Goal: Task Accomplishment & Management: Use online tool/utility

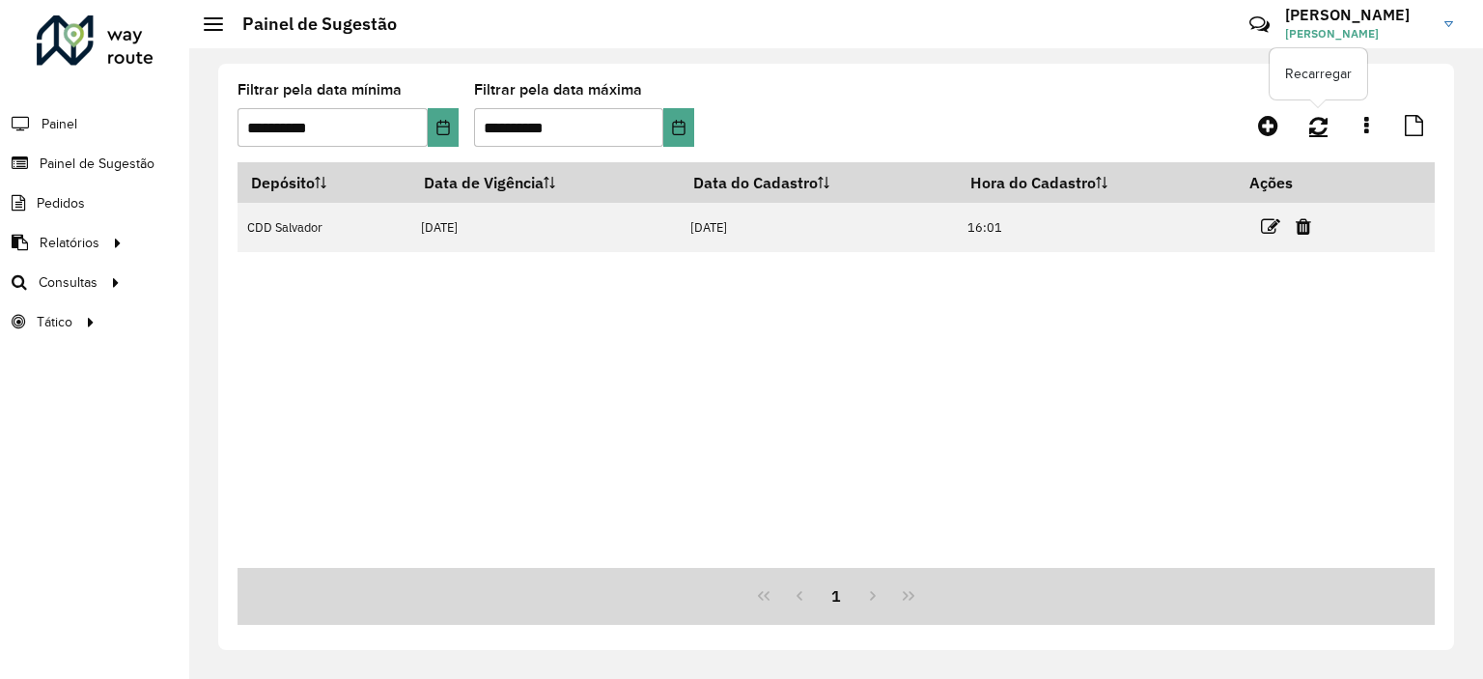
drag, startPoint x: 1309, startPoint y: 132, endPoint x: 1322, endPoint y: 128, distance: 13.1
click at [1322, 128] on icon at bounding box center [1318, 125] width 18 height 21
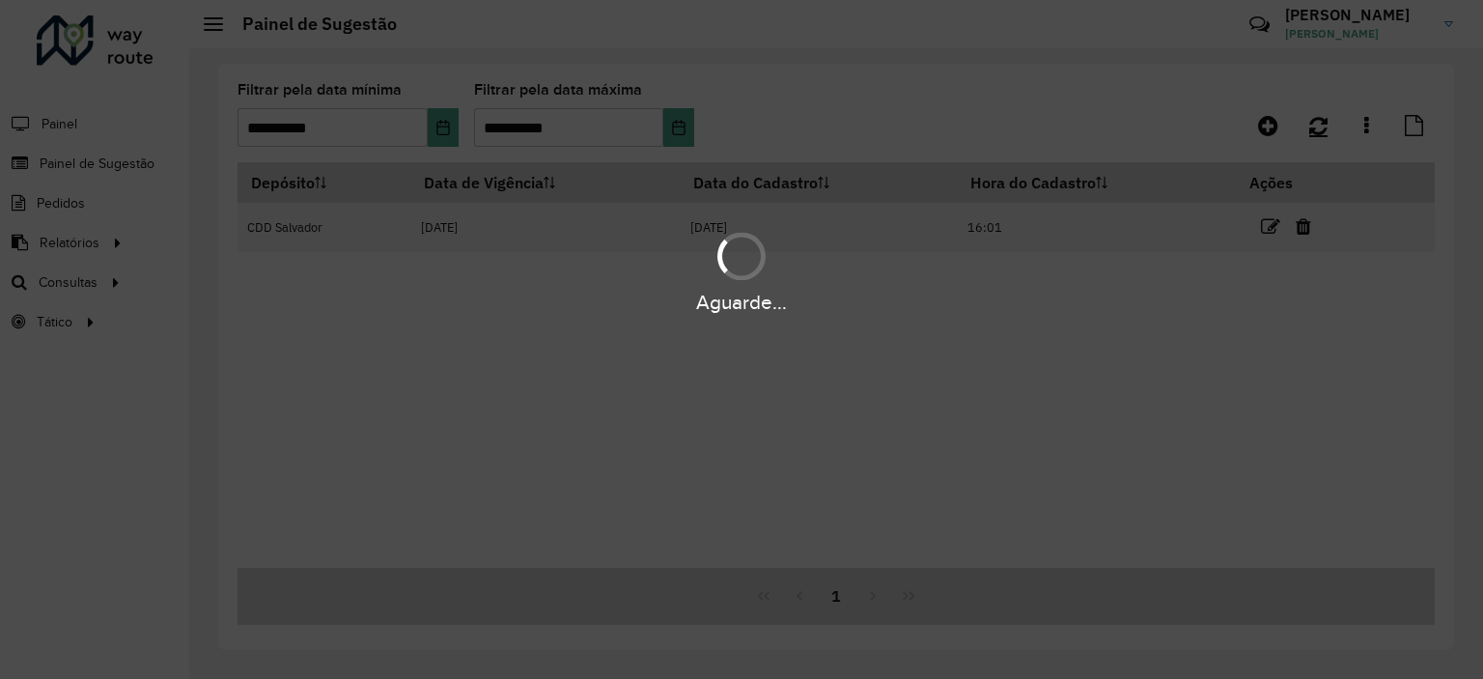
click at [1322, 128] on div "Aguarde..." at bounding box center [741, 339] width 1483 height 679
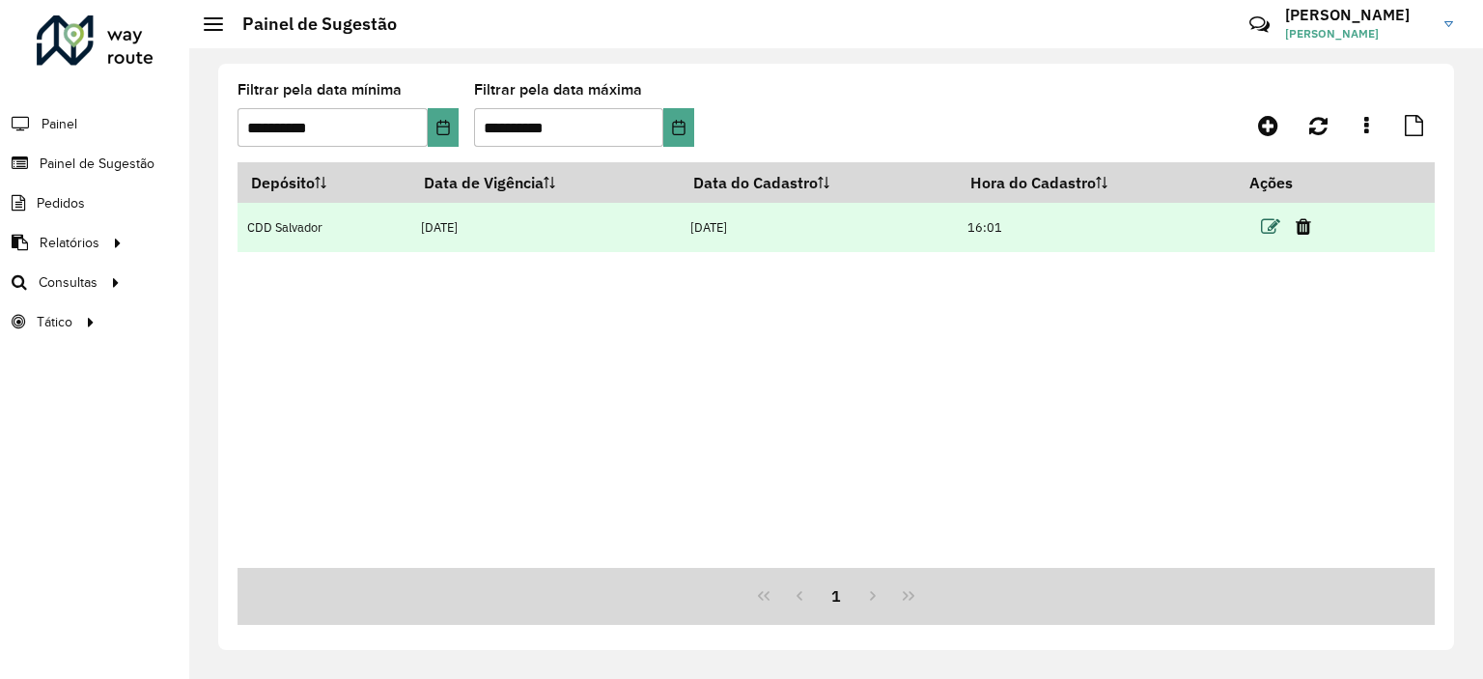
click at [1274, 225] on icon at bounding box center [1270, 226] width 19 height 19
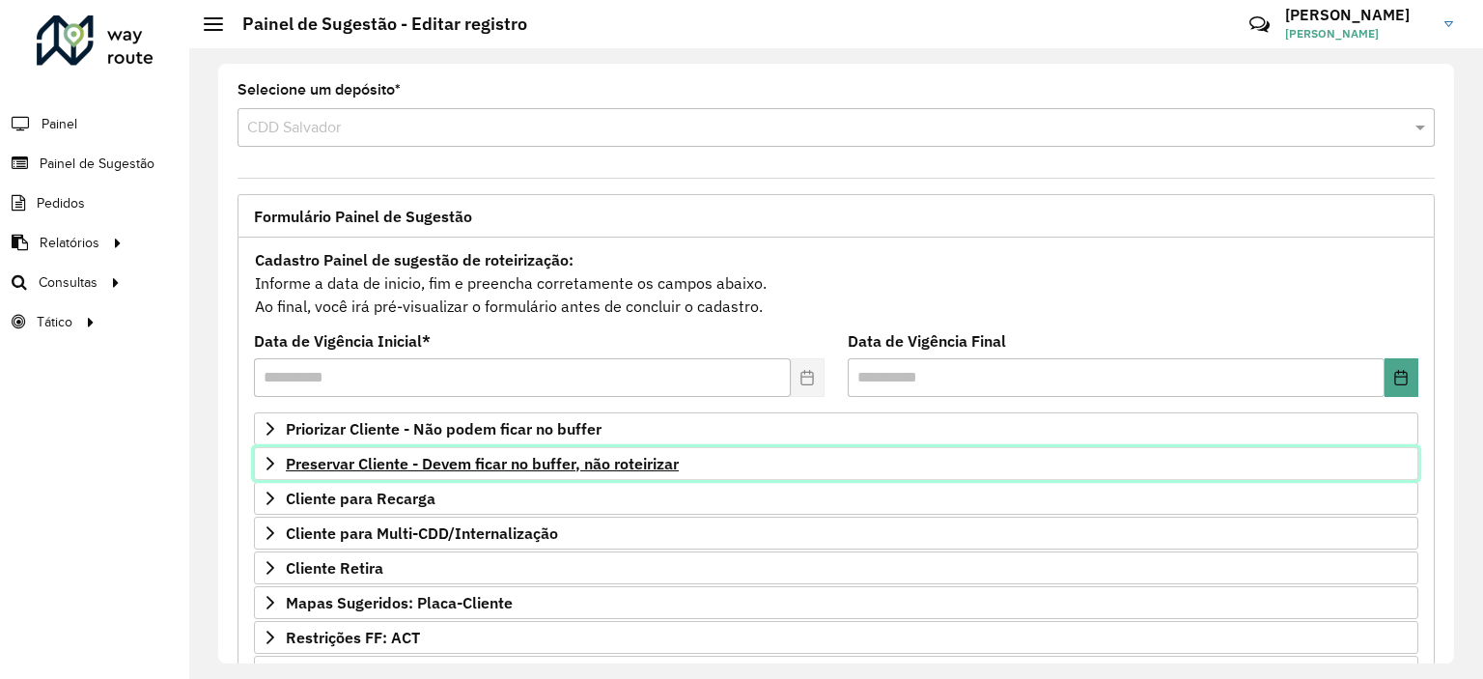
click at [479, 467] on span "Preservar Cliente - Devem ficar no buffer, não roteirizar" at bounding box center [482, 463] width 393 height 15
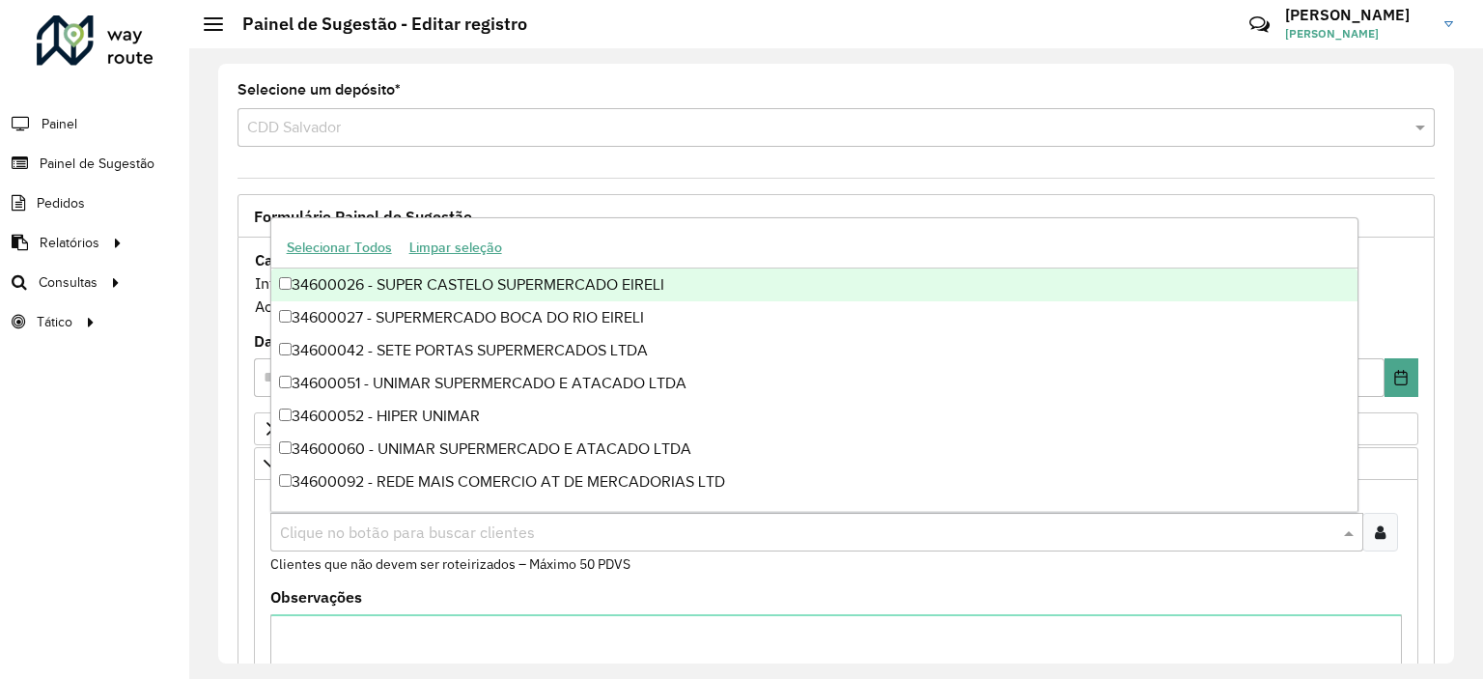
click at [398, 532] on input "text" at bounding box center [807, 532] width 1064 height 23
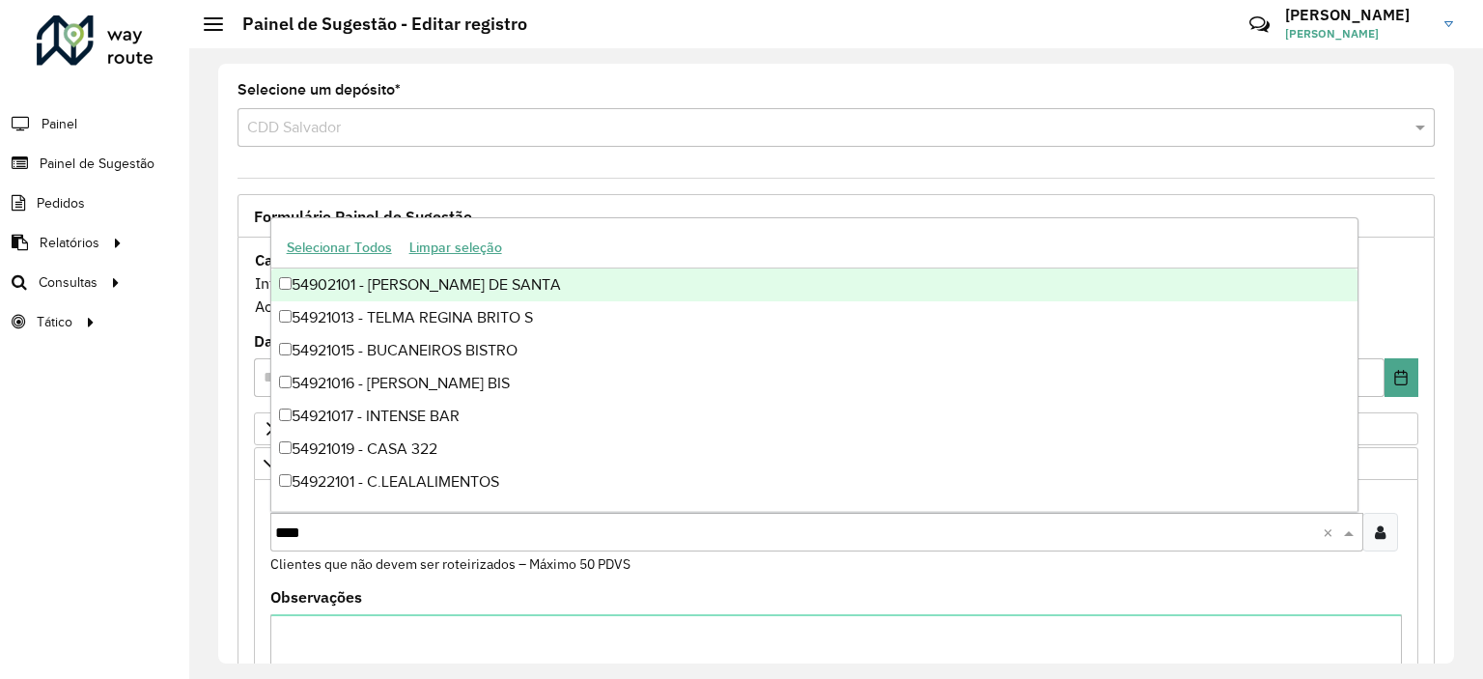
type input "*****"
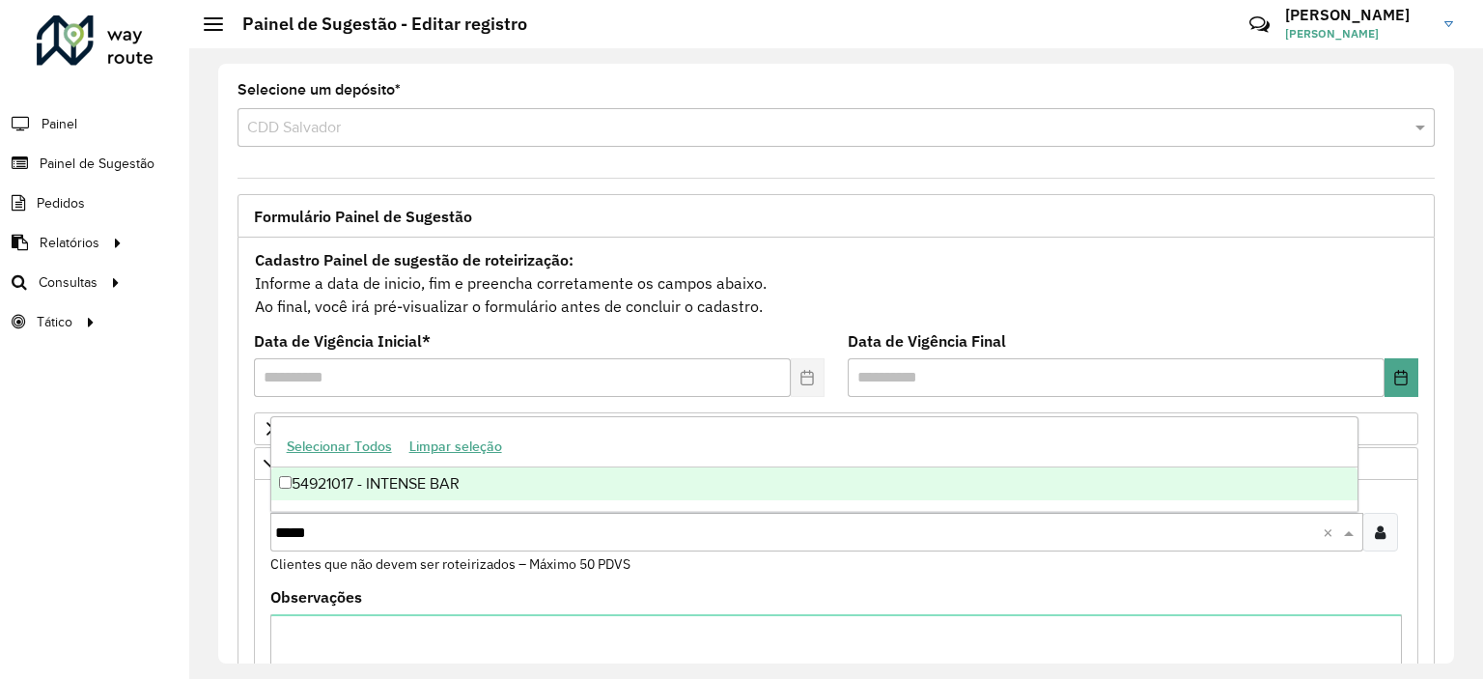
click at [426, 490] on div "54921017 - INTENSE BAR" at bounding box center [814, 483] width 1086 height 33
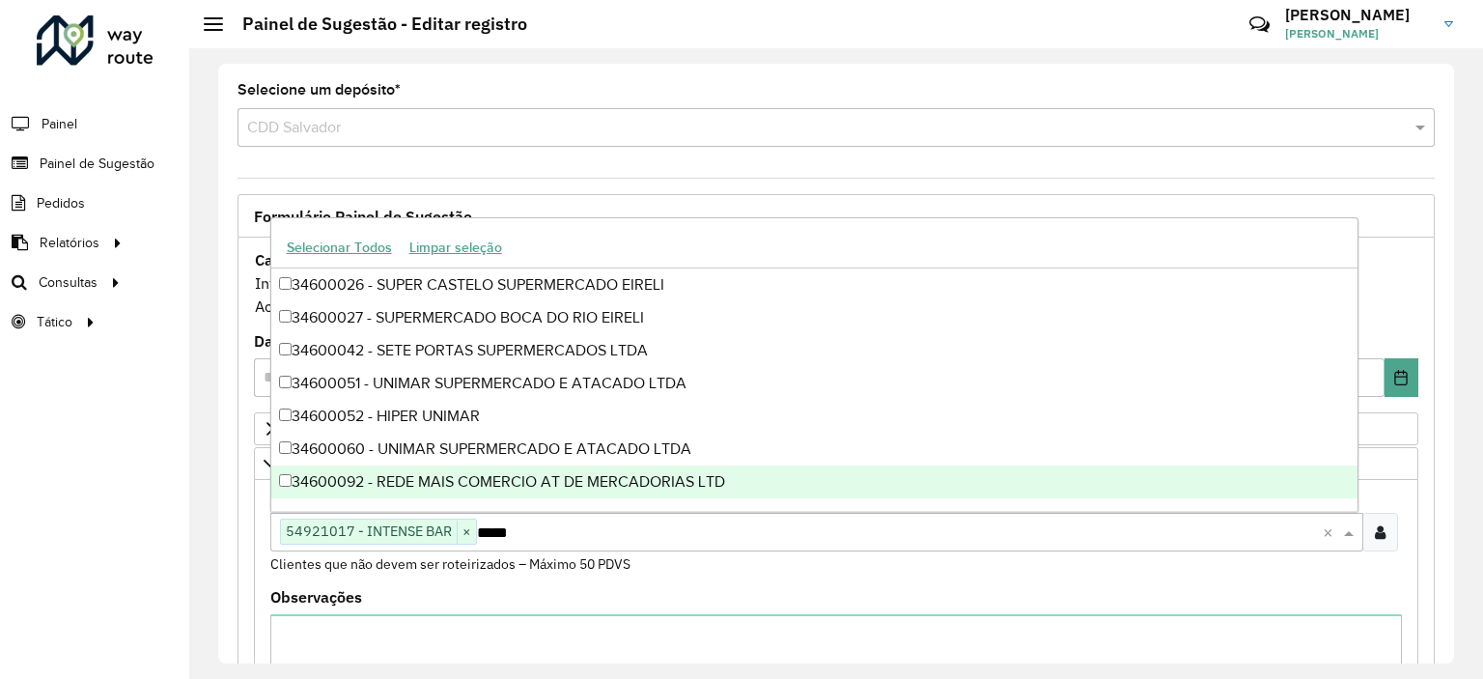
click at [188, 527] on div "Roteirizador AmbevTech Painel Painel de Sugestão Pedidos Relatórios Clientes Cl…" at bounding box center [94, 339] width 189 height 679
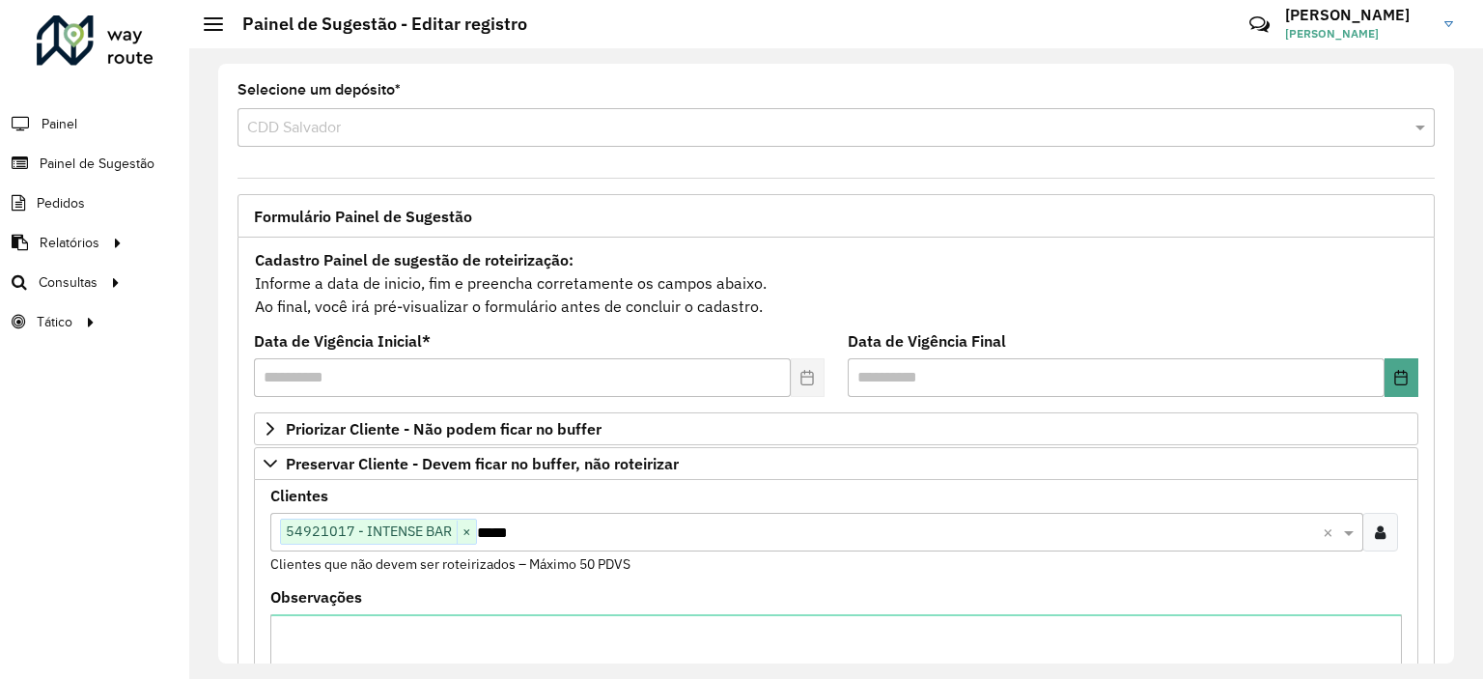
scroll to position [600, 0]
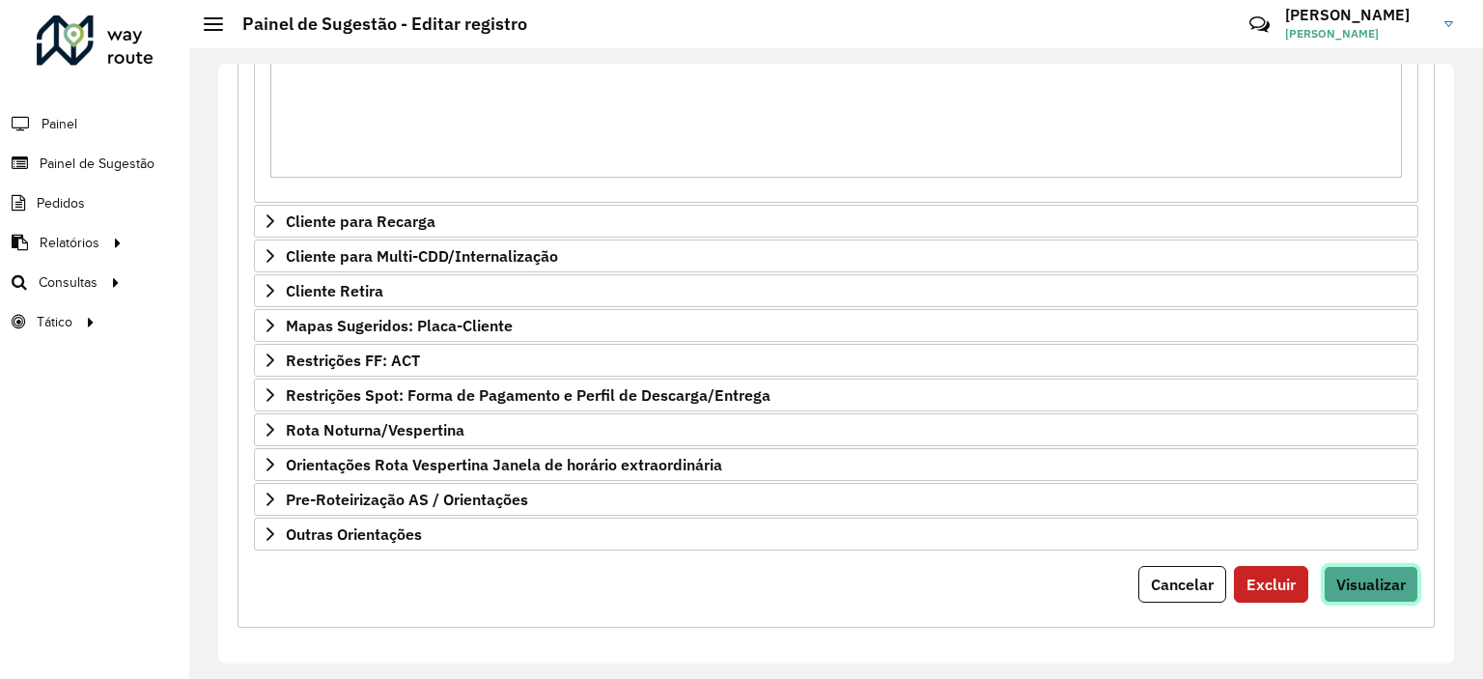
click at [1407, 576] on button "Visualizar" at bounding box center [1371, 584] width 95 height 37
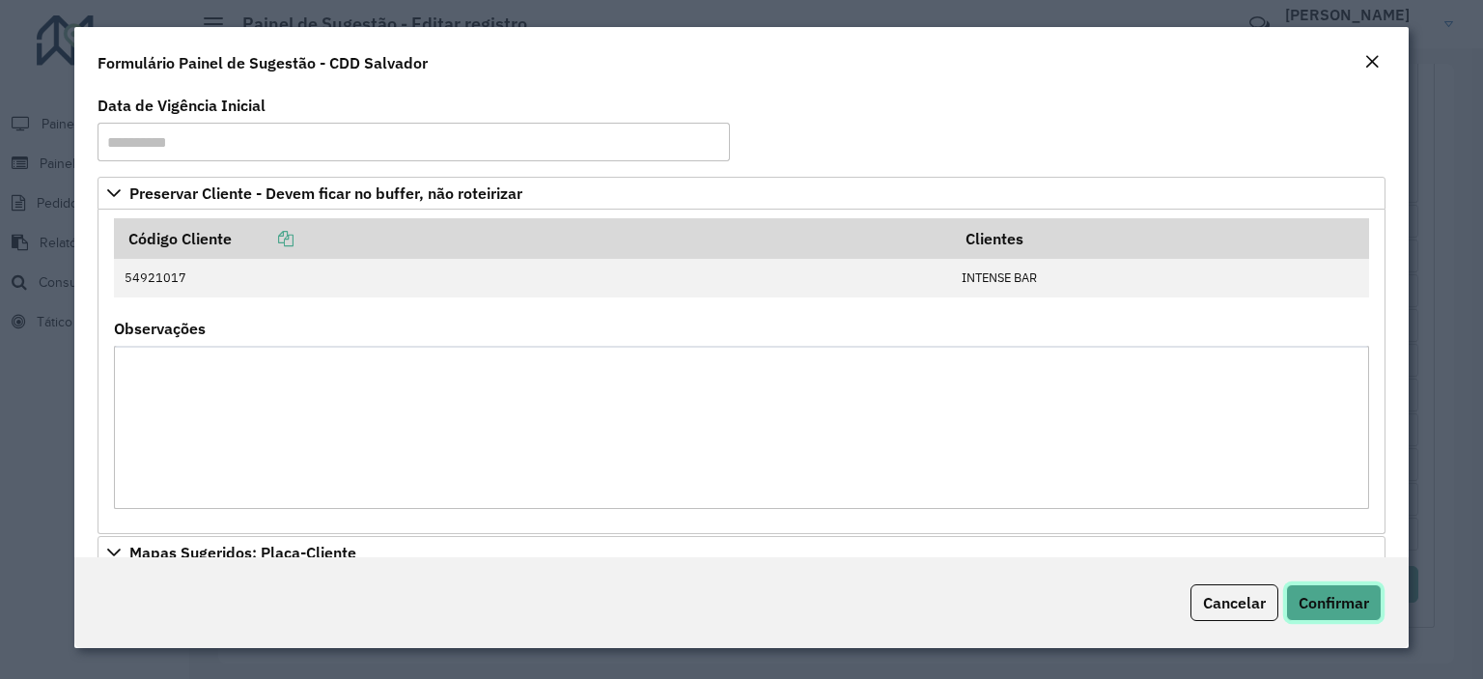
click at [1353, 602] on span "Confirmar" at bounding box center [1334, 602] width 70 height 19
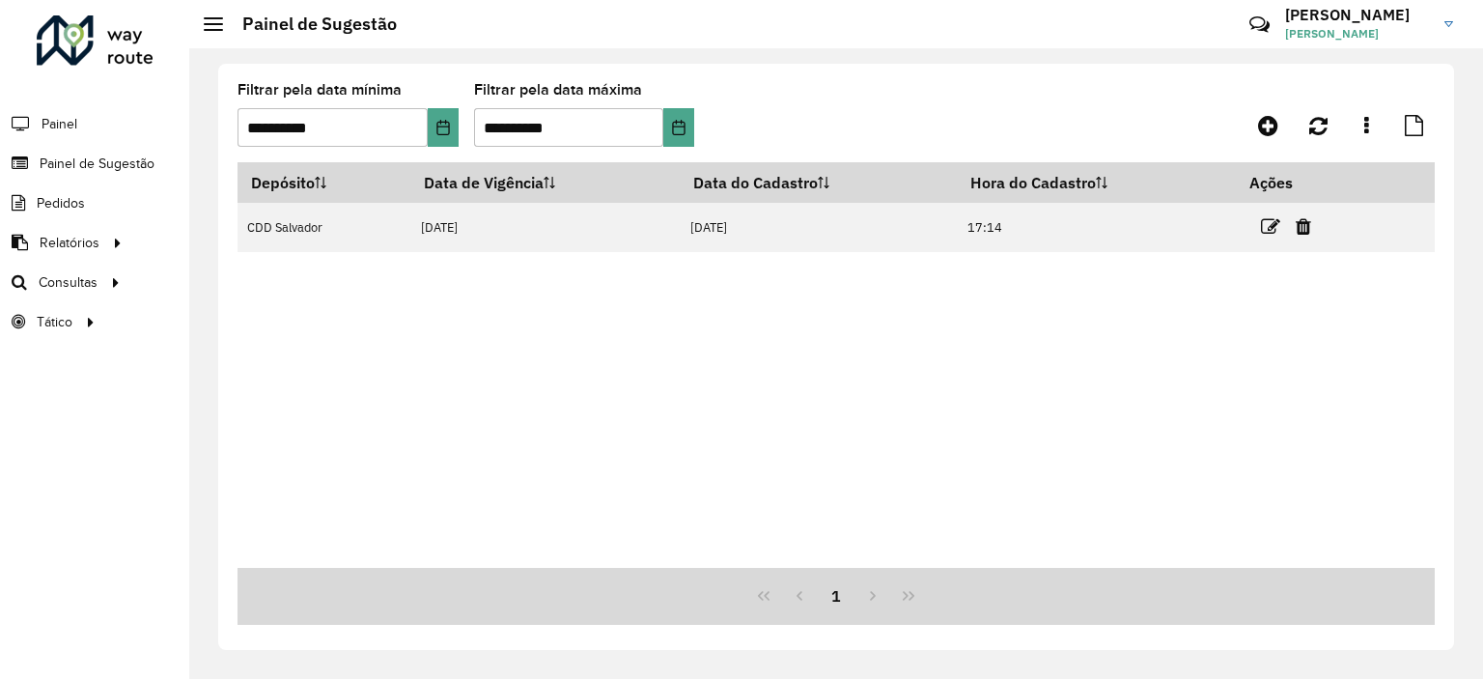
click at [1353, 602] on div "1" at bounding box center [836, 596] width 1197 height 57
